Goal: Task Accomplishment & Management: Complete application form

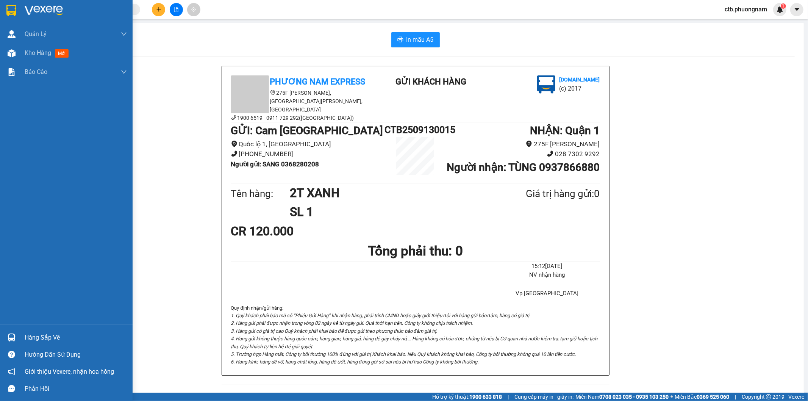
drag, startPoint x: 31, startPoint y: 55, endPoint x: 131, endPoint y: 3, distance: 113.5
click at [31, 55] on span "Kho hàng" at bounding box center [38, 52] width 27 height 7
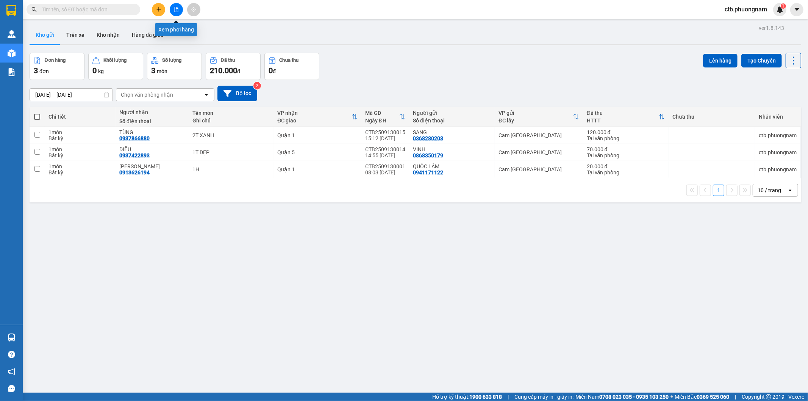
click at [173, 9] on button at bounding box center [176, 9] width 13 height 13
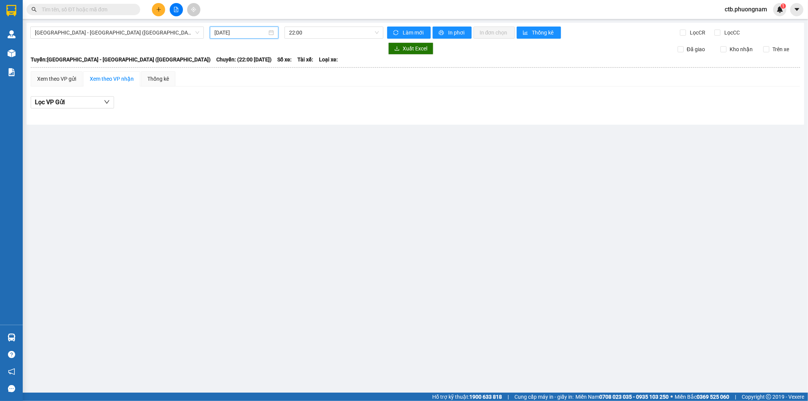
click at [256, 31] on input "[DATE]" at bounding box center [240, 32] width 53 height 8
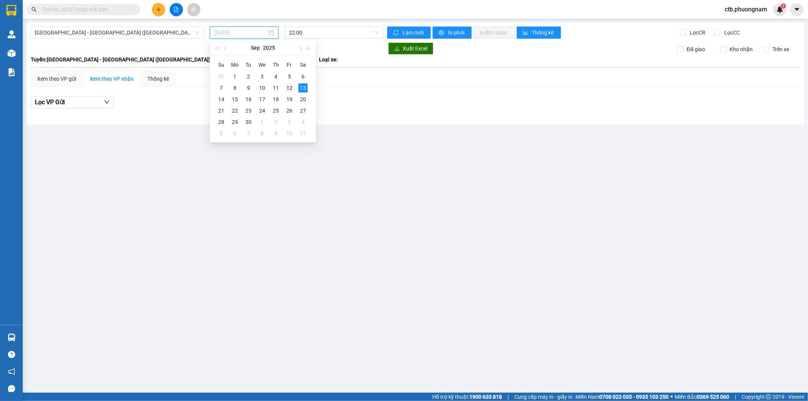
click at [289, 86] on div "12" at bounding box center [289, 87] width 9 height 9
type input "[DATE]"
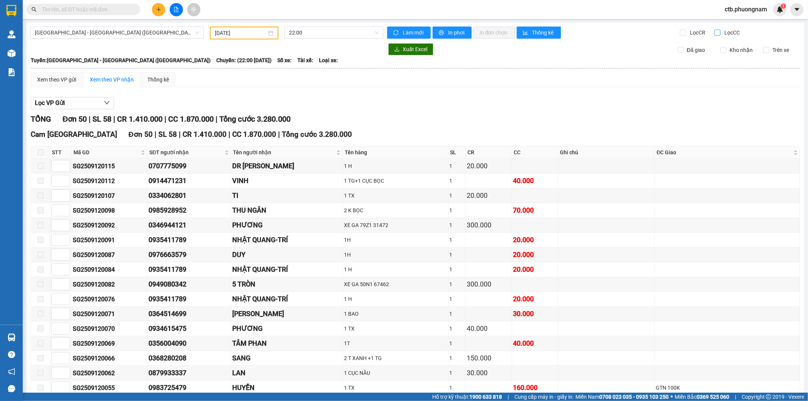
click at [714, 31] on input "Lọc CC" at bounding box center [717, 33] width 7 height 6
checkbox input "true"
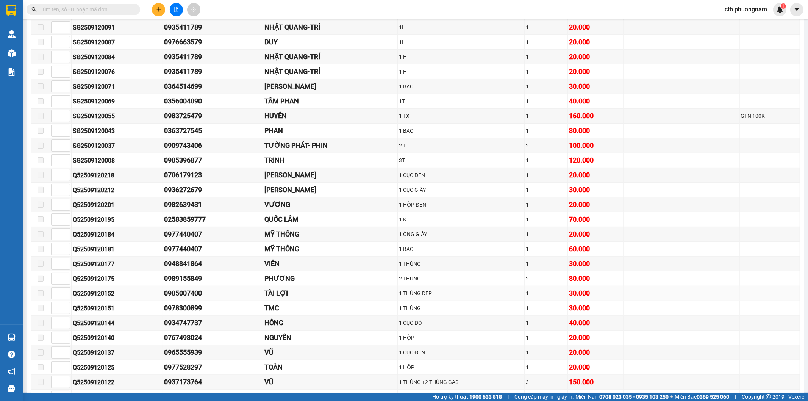
scroll to position [252, 0]
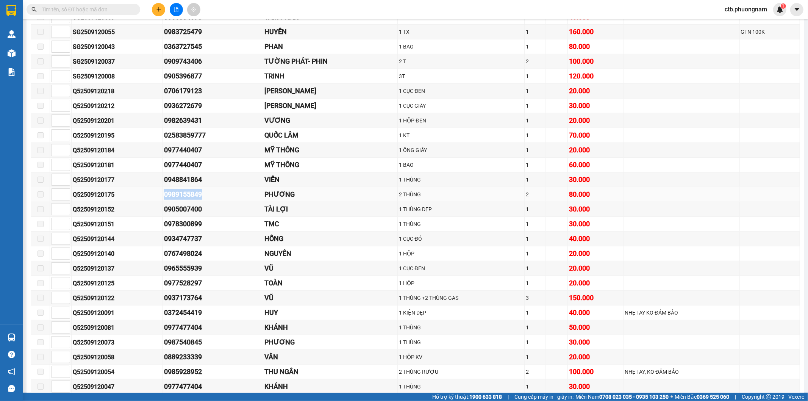
drag, startPoint x: 150, startPoint y: 199, endPoint x: 203, endPoint y: 197, distance: 52.7
click at [203, 197] on tr "Q52509120175 0989155849 PHƯƠNG 2 THÙNG 2 80.000" at bounding box center [415, 194] width 769 height 15
copy tr "0989155849"
click at [112, 10] on input "text" at bounding box center [86, 9] width 89 height 8
click at [153, 6] on button at bounding box center [158, 9] width 13 height 13
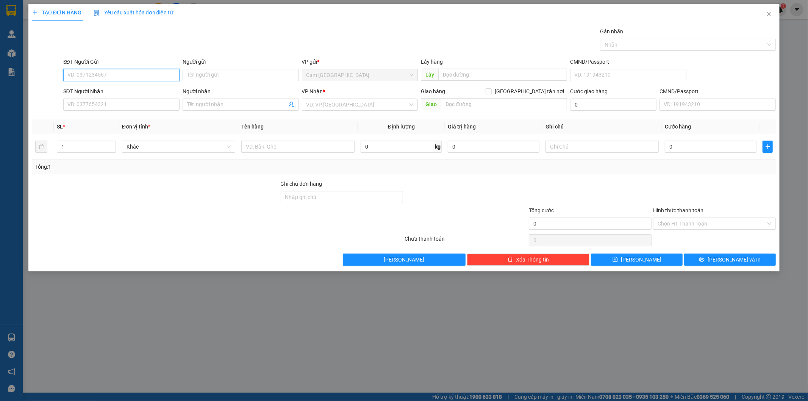
click at [120, 75] on input "SĐT Người Gửi" at bounding box center [121, 75] width 116 height 12
type input "0988485683"
click at [122, 89] on div "0988485683 - [PERSON_NAME]" at bounding box center [121, 90] width 107 height 8
type input "THANH"
type input "0358255281"
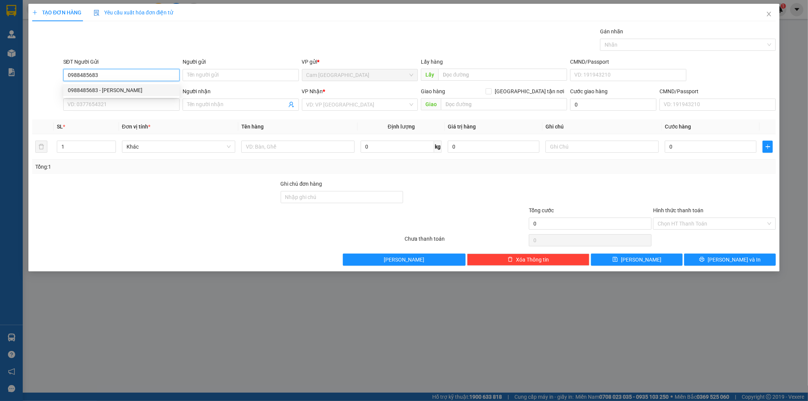
type input "TRANG"
type input "0988485683"
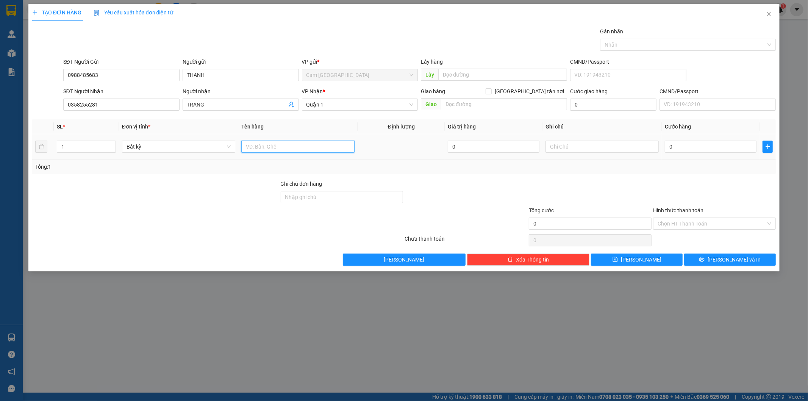
click at [315, 150] on input "text" at bounding box center [297, 147] width 113 height 12
click at [312, 150] on input "text" at bounding box center [297, 147] width 113 height 12
click at [329, 149] on input "1T" at bounding box center [297, 147] width 113 height 12
type input "1T"
click at [687, 148] on input "0" at bounding box center [711, 147] width 92 height 12
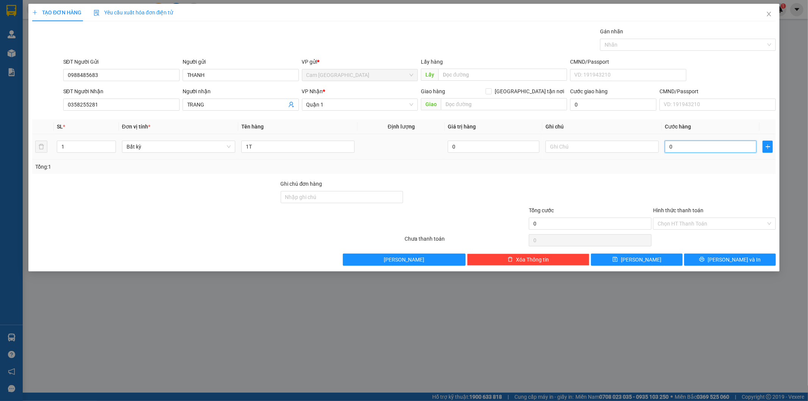
type input "5"
type input "50"
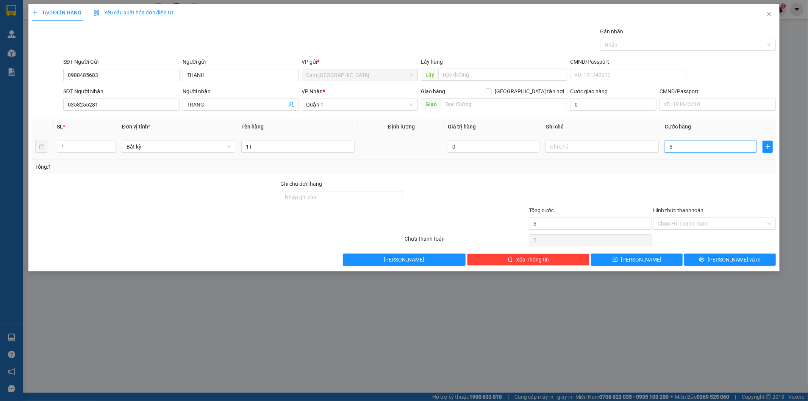
type input "50"
type input "500"
type input "5.000"
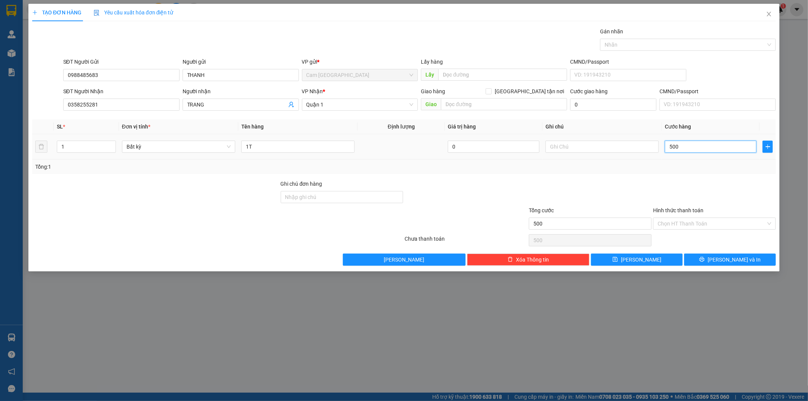
type input "5.000"
type input "50.000"
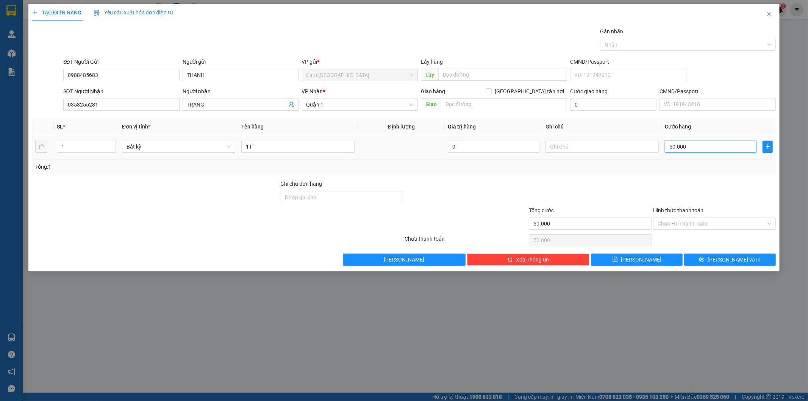
type input "500.000"
type input "50.000"
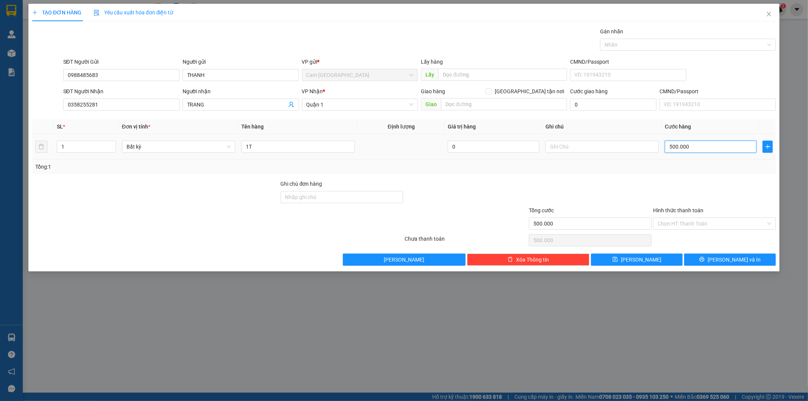
type input "50.000"
drag, startPoint x: 689, startPoint y: 223, endPoint x: 694, endPoint y: 230, distance: 8.4
click at [689, 223] on input "Hình thức thanh toán" at bounding box center [711, 223] width 108 height 11
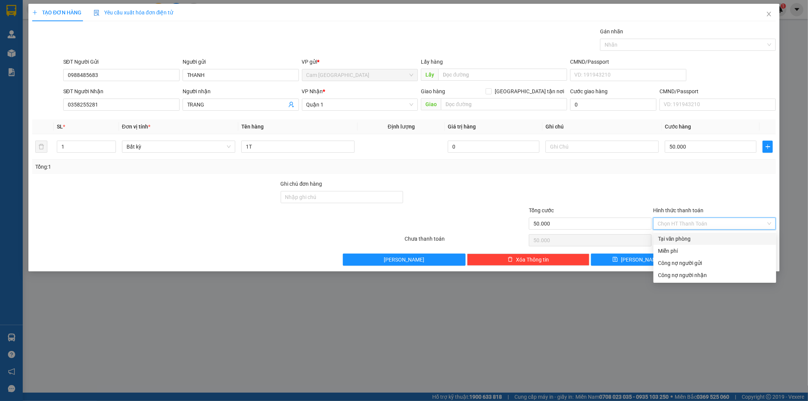
click at [696, 236] on div "Tại văn phòng" at bounding box center [715, 238] width 114 height 8
type input "0"
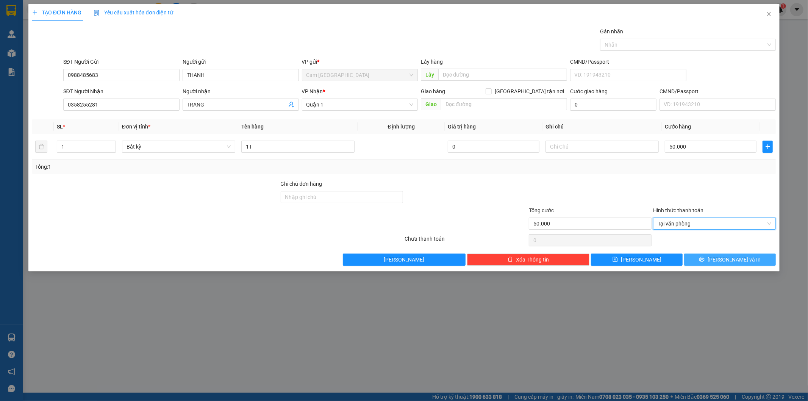
click at [699, 256] on button "[PERSON_NAME] và In" at bounding box center [730, 259] width 92 height 12
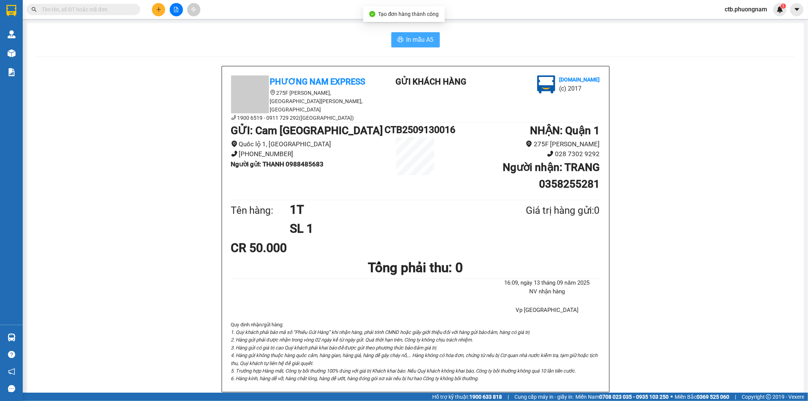
click at [428, 41] on span "In mẫu A5" at bounding box center [419, 39] width 27 height 9
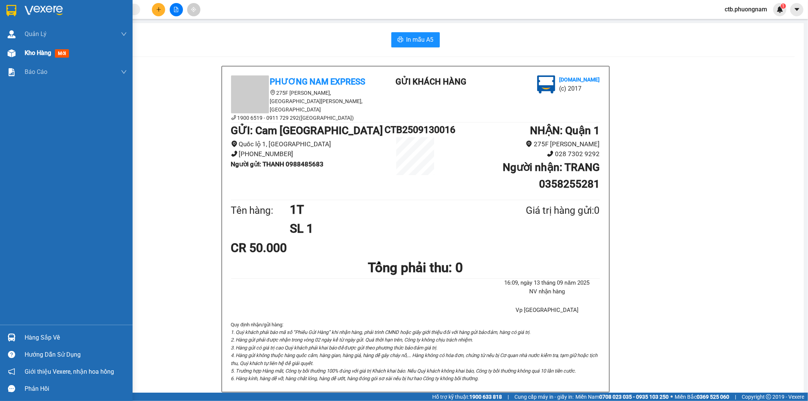
click at [20, 55] on div "Kho hàng mới" at bounding box center [66, 53] width 133 height 19
